Goal: Entertainment & Leisure: Browse casually

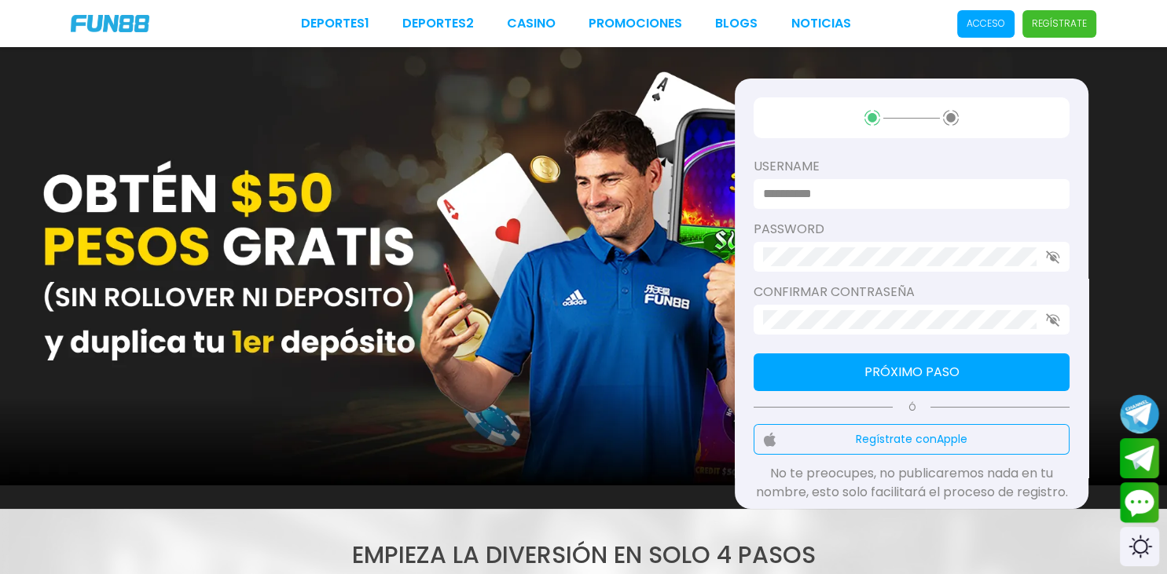
click at [826, 163] on label "username" at bounding box center [911, 166] width 316 height 19
click at [826, 165] on label "username" at bounding box center [911, 166] width 316 height 19
click at [991, 14] on span "Acceso" at bounding box center [985, 23] width 57 height 27
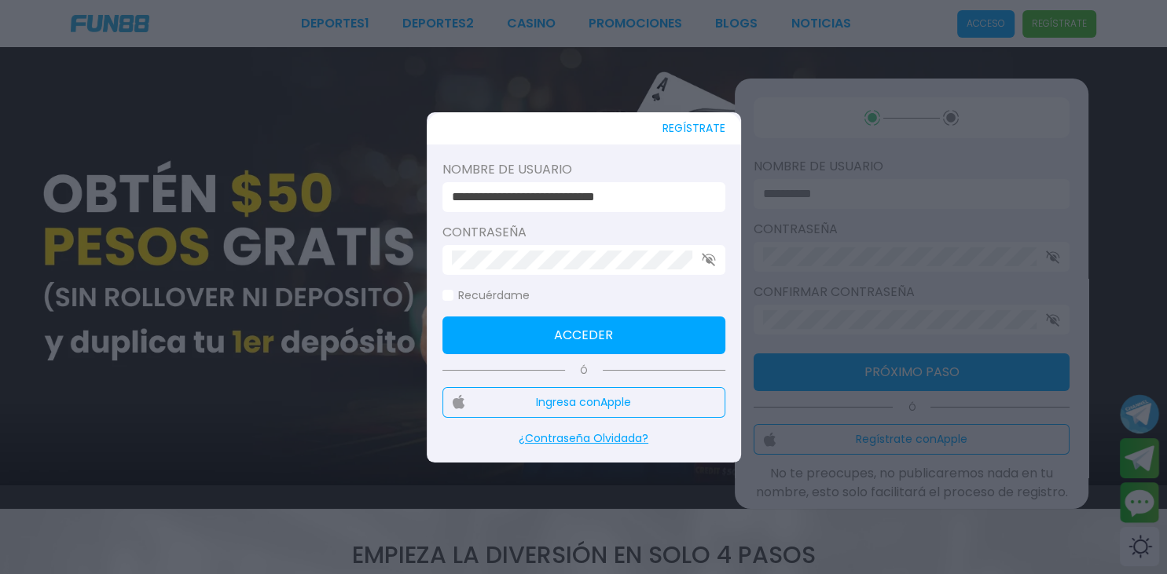
click at [671, 335] on button "Acceder" at bounding box center [583, 336] width 283 height 38
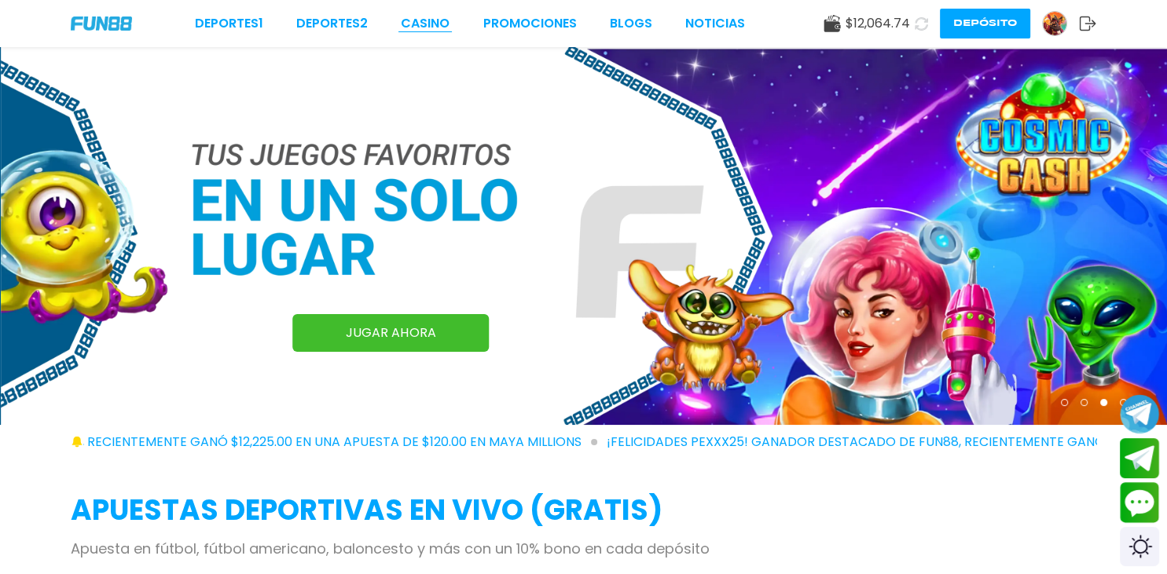
click at [423, 20] on link "CASINO" at bounding box center [425, 23] width 49 height 19
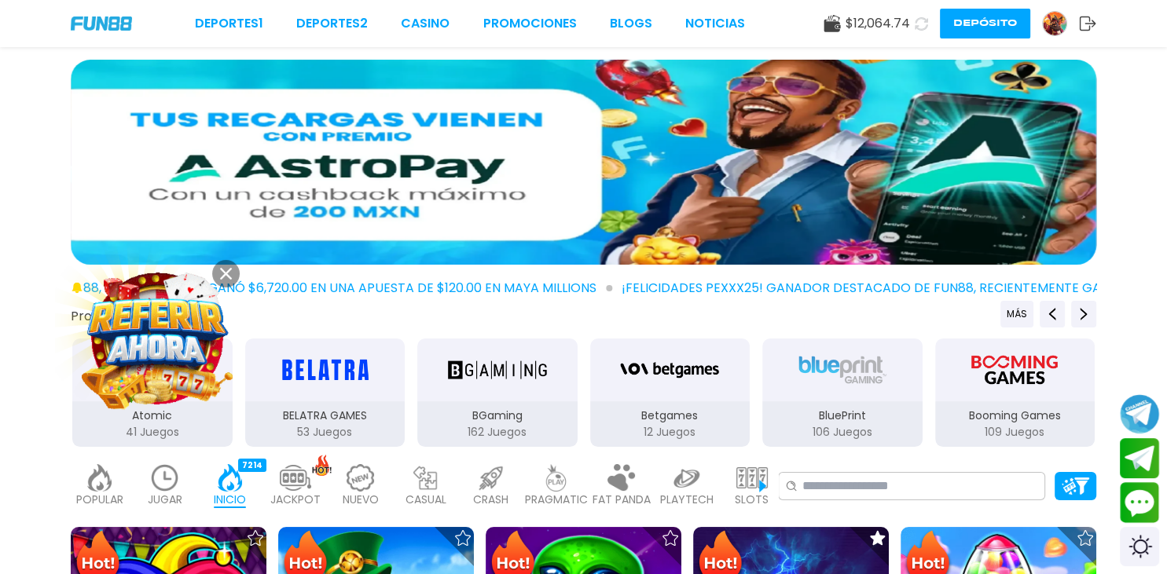
click at [212, 283] on img at bounding box center [156, 338] width 148 height 148
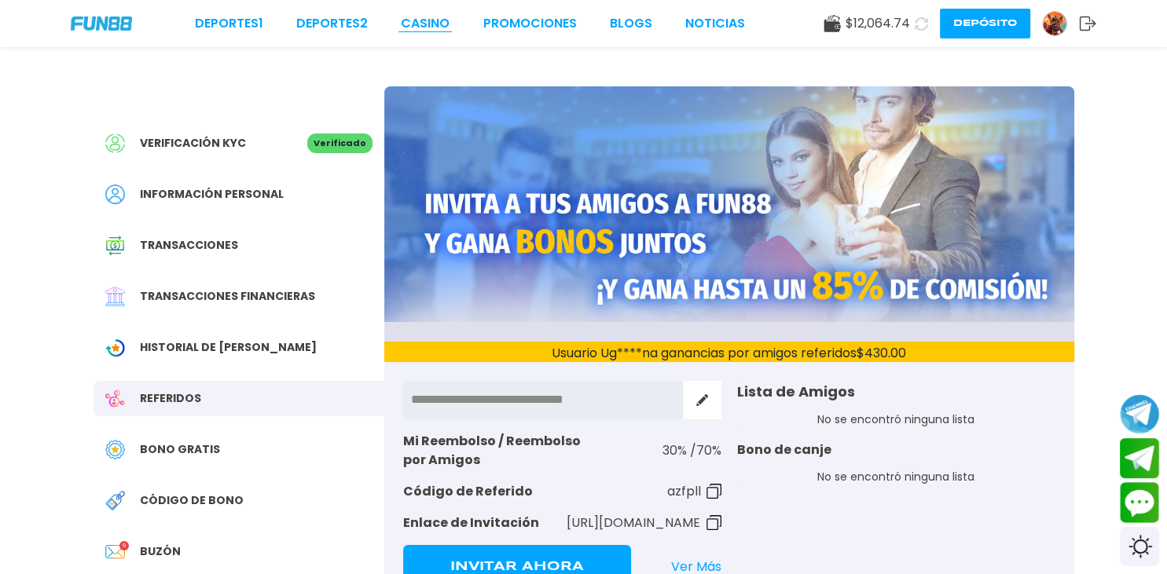
click at [424, 19] on link "CASINO" at bounding box center [425, 23] width 49 height 19
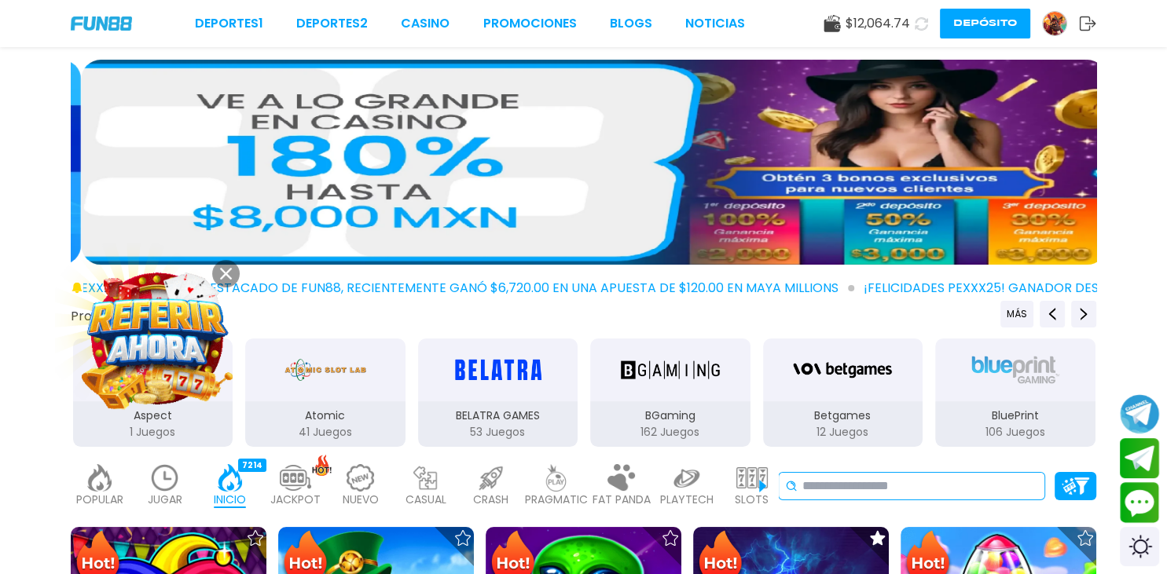
click at [856, 491] on input at bounding box center [920, 486] width 236 height 19
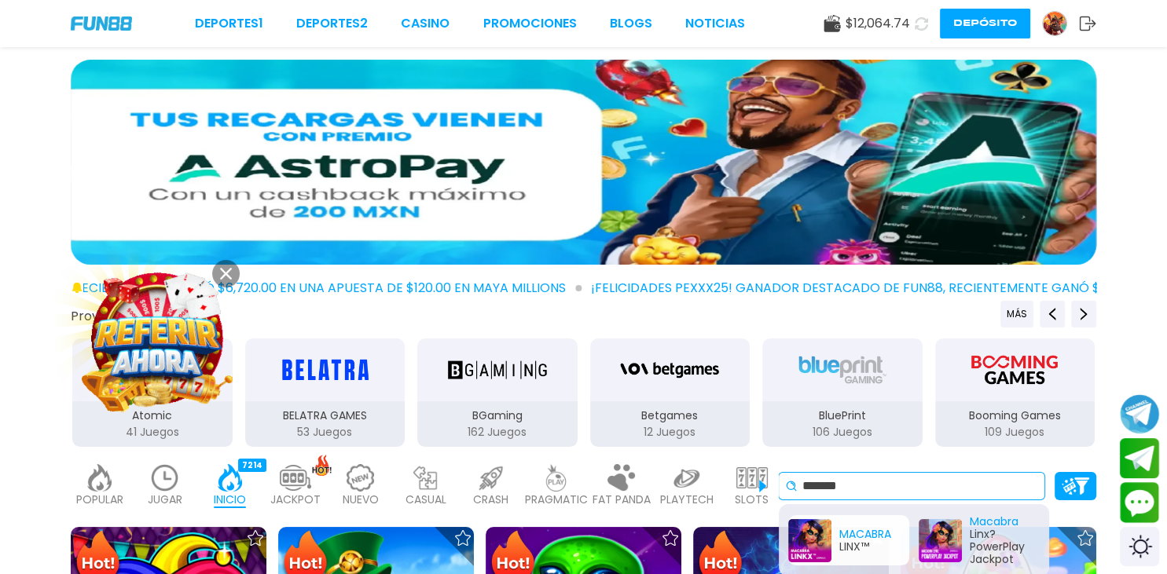
type input "*******"
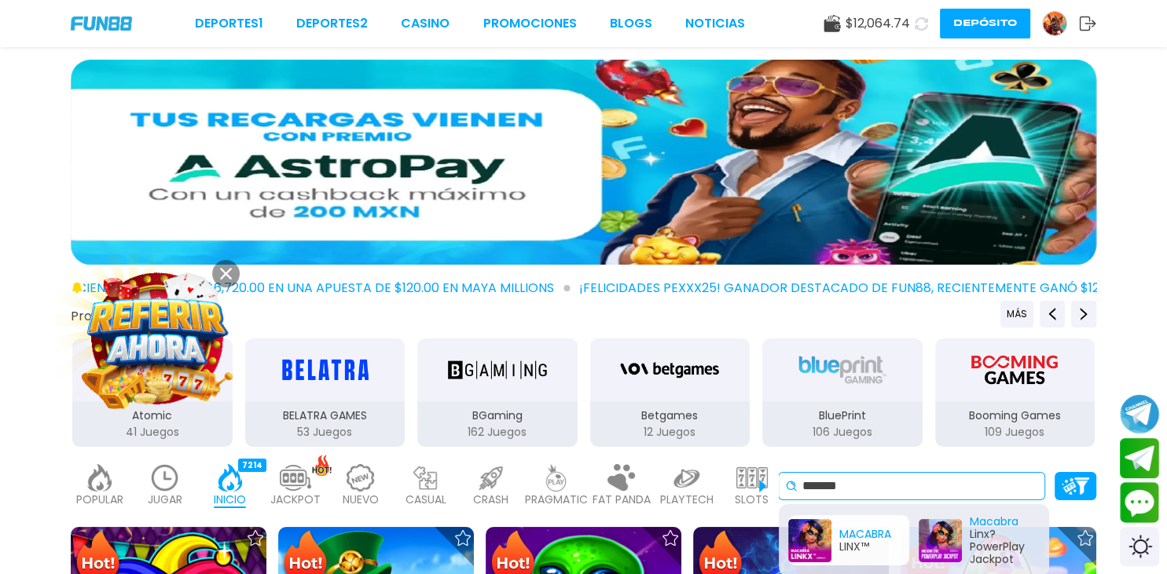
click at [831, 548] on div "MACABRA LINX™" at bounding box center [848, 540] width 121 height 50
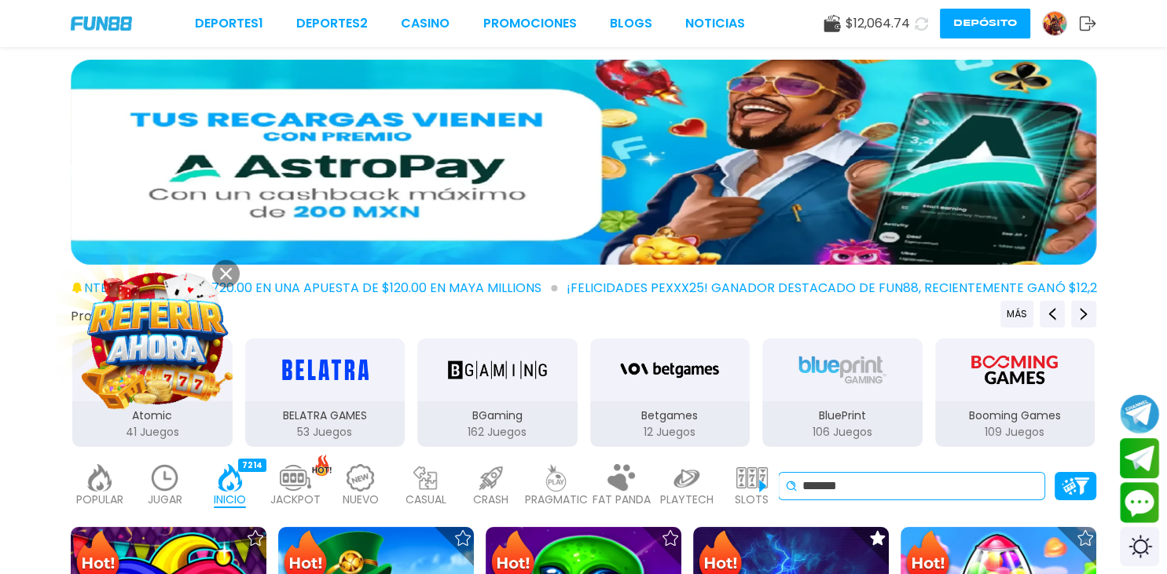
click at [831, 548] on div "MACABRA LINX™ Macabra Linx? PowerPlay Jackpot" at bounding box center [914, 533] width 270 height 72
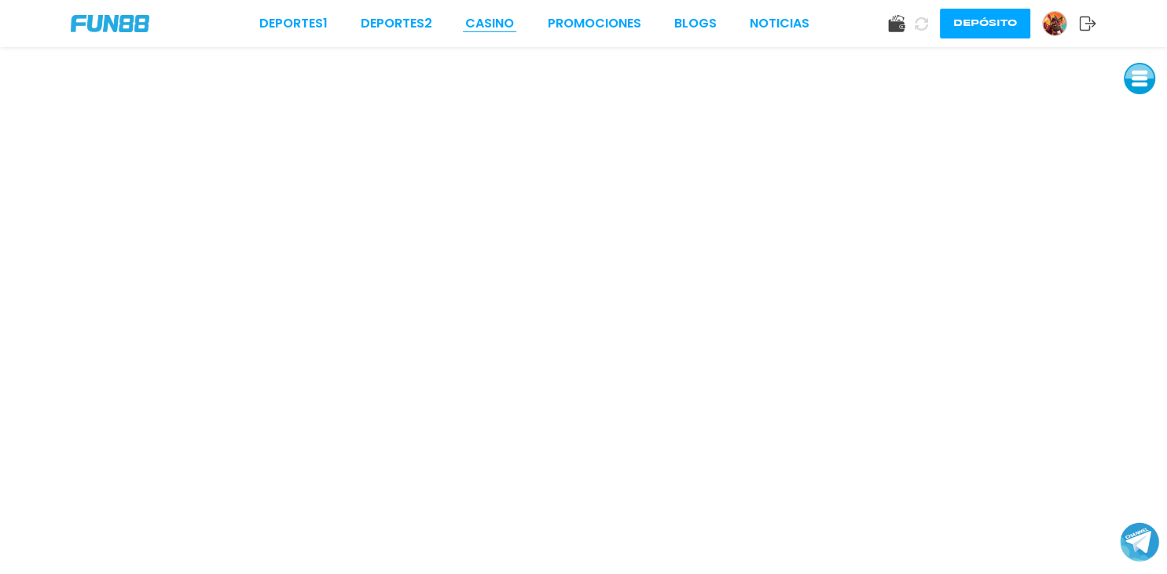
click at [489, 24] on link "CASINO" at bounding box center [489, 23] width 49 height 19
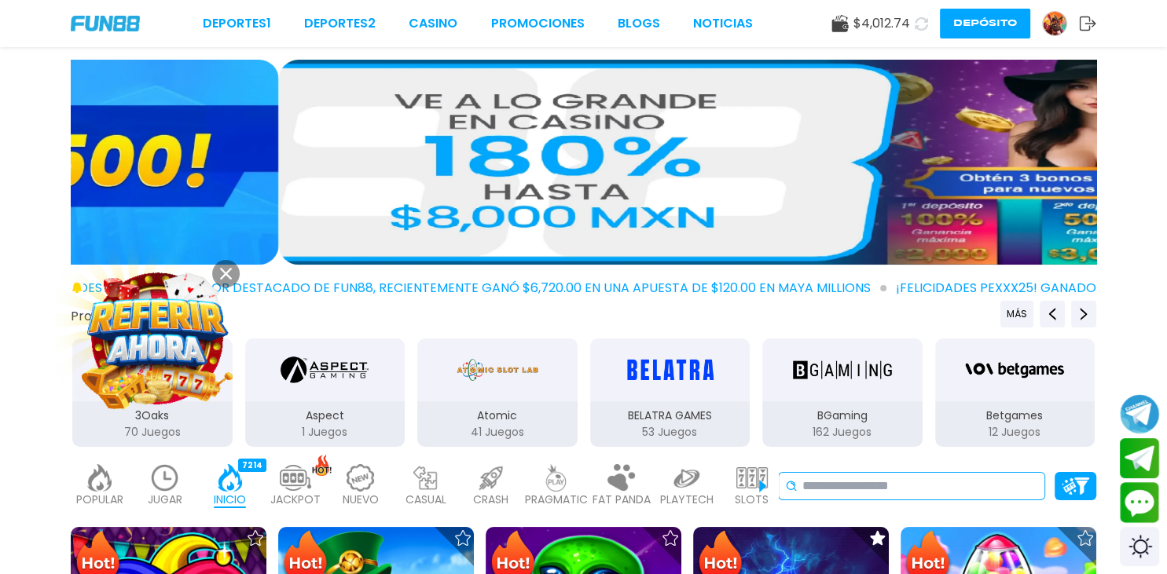
click at [828, 485] on input at bounding box center [920, 486] width 236 height 19
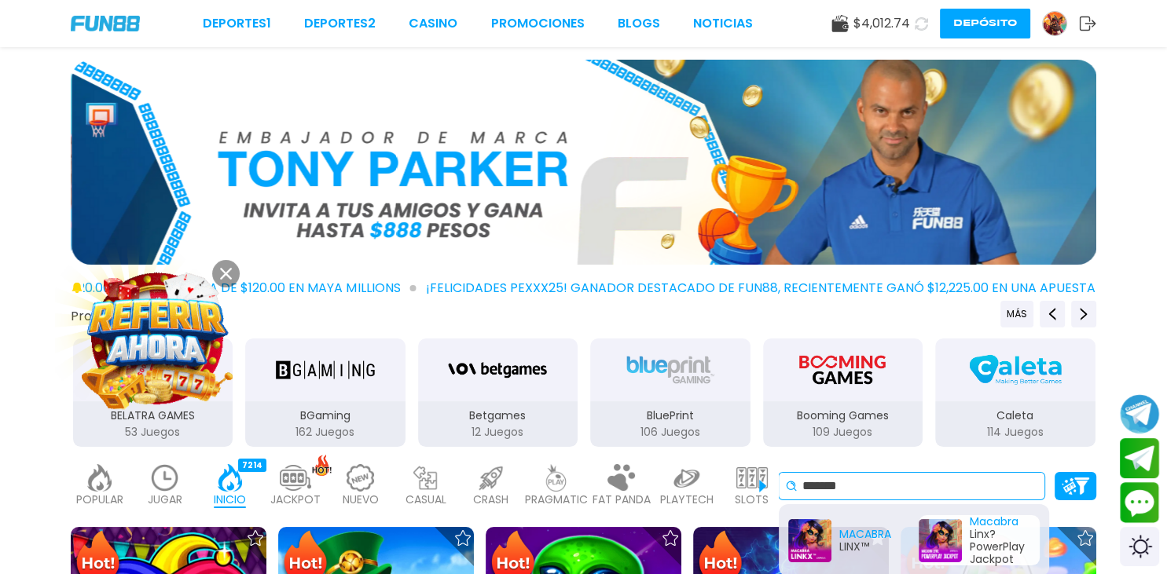
type input "*******"
click at [952, 537] on div "Macabra Linx? PowerPlay Jackpot" at bounding box center [978, 540] width 121 height 50
click at [952, 537] on div "MACABRA LINX™ Macabra Linx? PowerPlay Jackpot" at bounding box center [914, 540] width 270 height 72
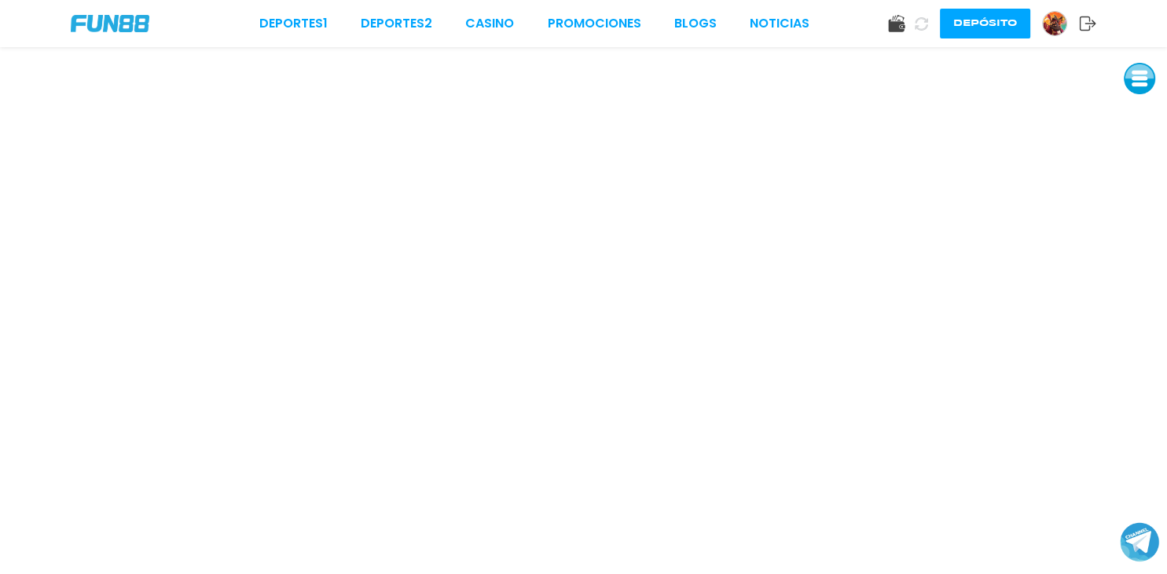
click at [1083, 20] on icon at bounding box center [1087, 24] width 17 height 16
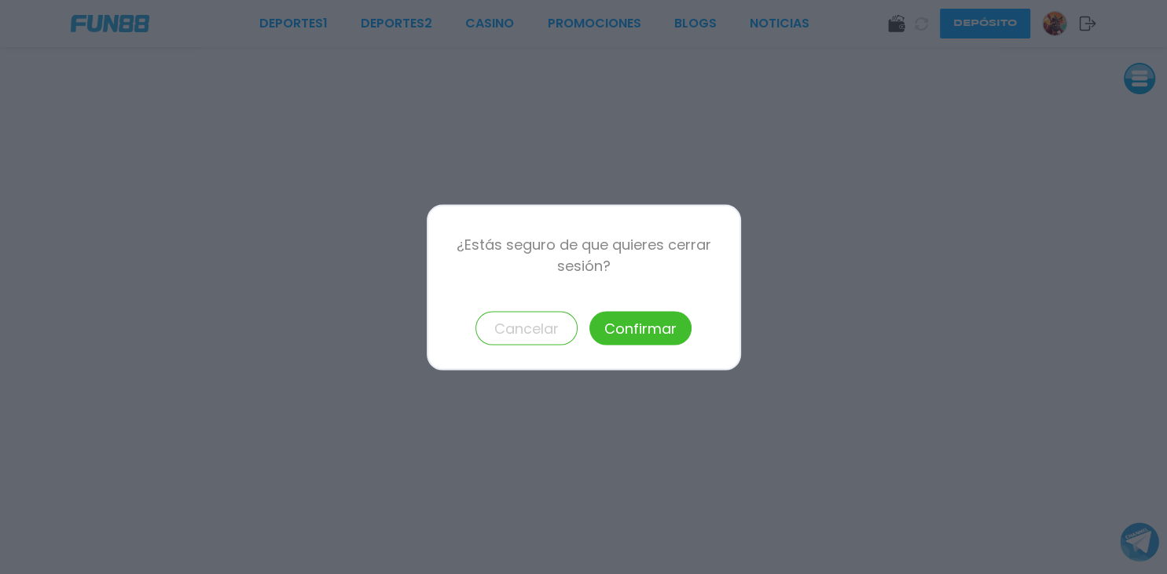
click at [660, 328] on button "Confirmar" at bounding box center [640, 328] width 102 height 34
